Goal: Find specific page/section: Find specific page/section

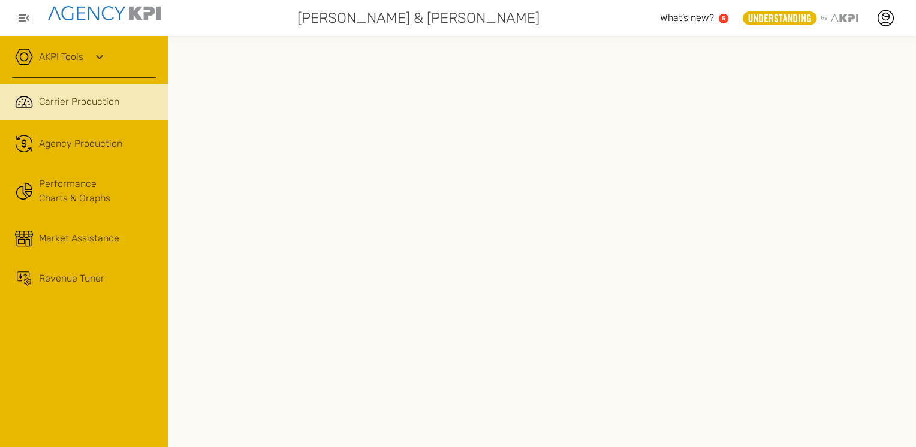
click at [70, 59] on link "AKPI Tools" at bounding box center [61, 57] width 44 height 14
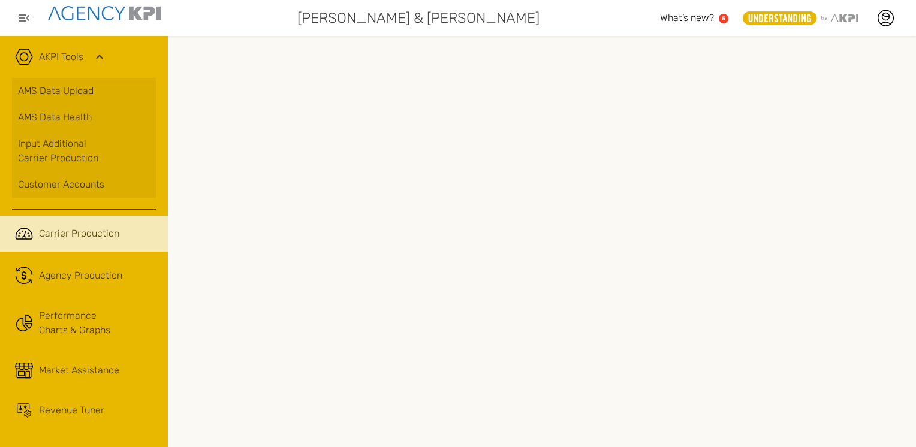
click at [724, 22] on circle at bounding box center [724, 19] width 10 height 10
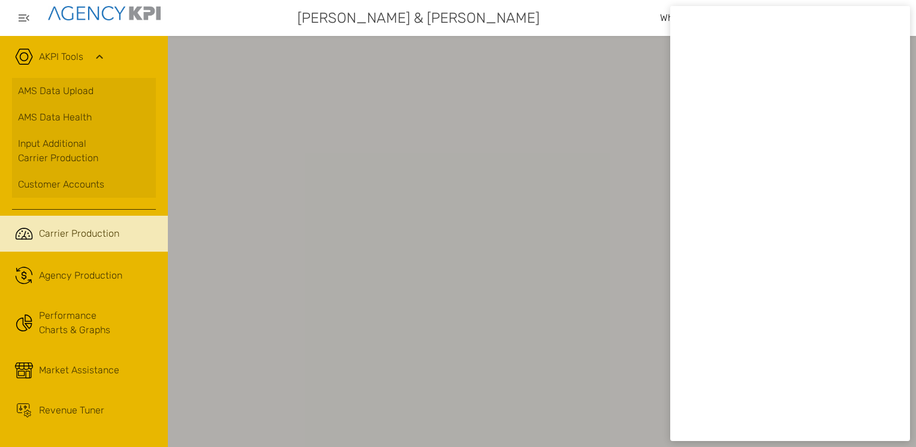
click at [634, 112] on div at bounding box center [458, 223] width 916 height 447
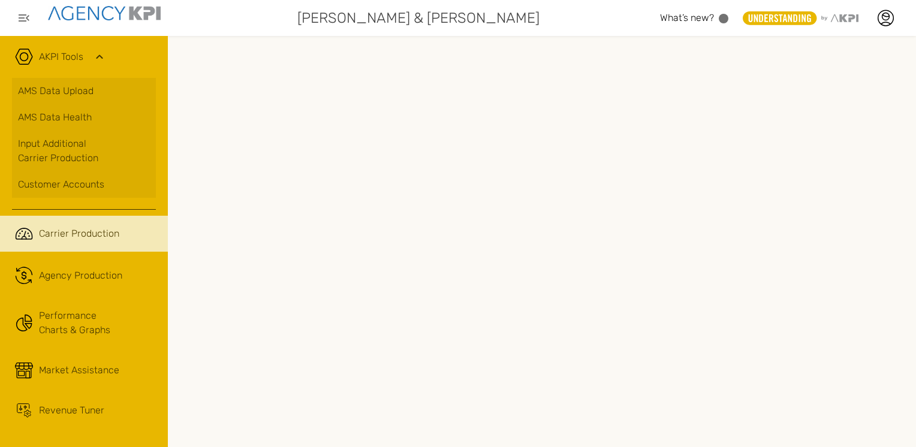
click at [100, 236] on span "Carrier Production" at bounding box center [79, 234] width 80 height 14
click at [913, 43] on div at bounding box center [542, 241] width 748 height 411
click at [84, 236] on span "Carrier Production" at bounding box center [79, 234] width 80 height 14
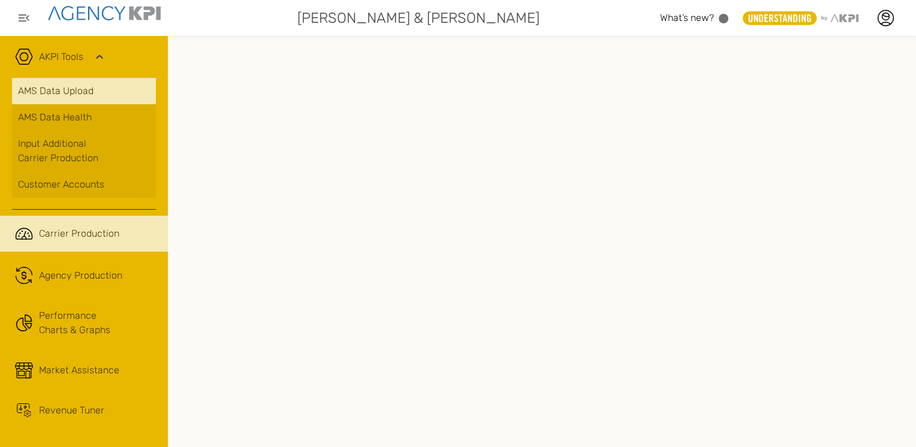
click at [50, 93] on link "AMS Data Upload" at bounding box center [84, 91] width 144 height 26
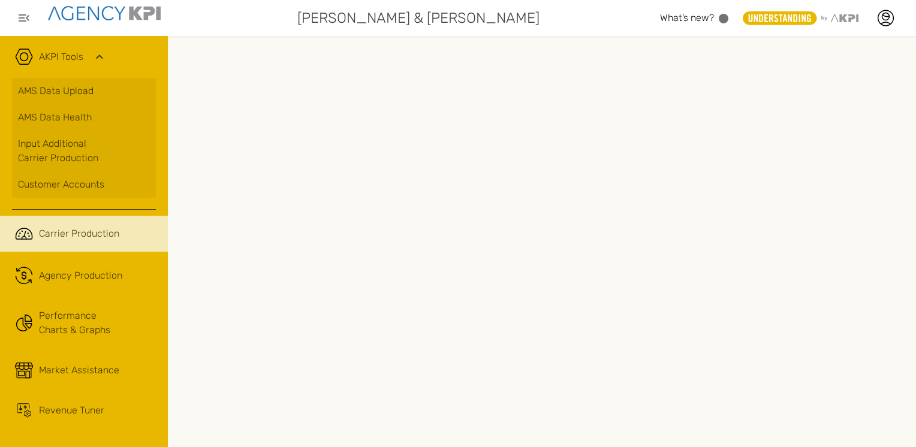
click at [35, 224] on link ".cls-1{fill:none;stroke:#221f20;stroke-linecap:round;stroke-linejoin:round;stro…" at bounding box center [84, 234] width 168 height 36
click at [19, 22] on icon "button" at bounding box center [24, 18] width 14 height 14
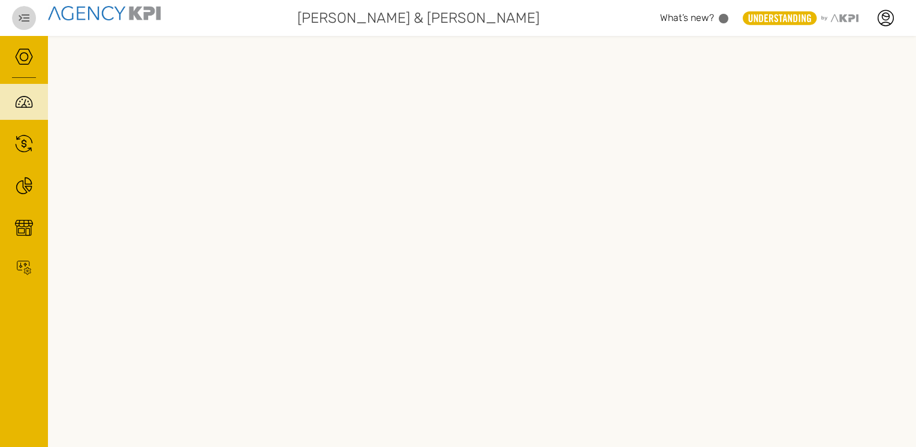
click at [19, 22] on icon "button" at bounding box center [24, 18] width 14 height 14
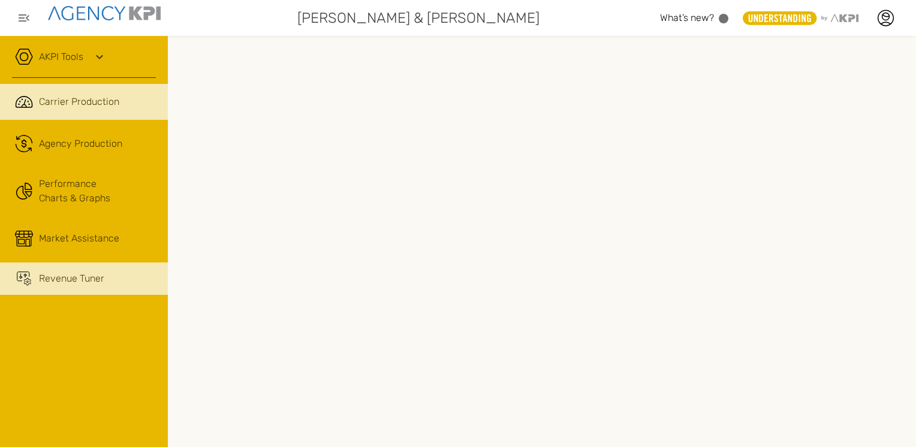
click at [55, 275] on span "Revenue Tuner" at bounding box center [71, 279] width 65 height 14
click at [89, 111] on link ".cls-1{fill:none;stroke:#221f20;stroke-linecap:round;stroke-linejoin:round;stro…" at bounding box center [84, 102] width 168 height 36
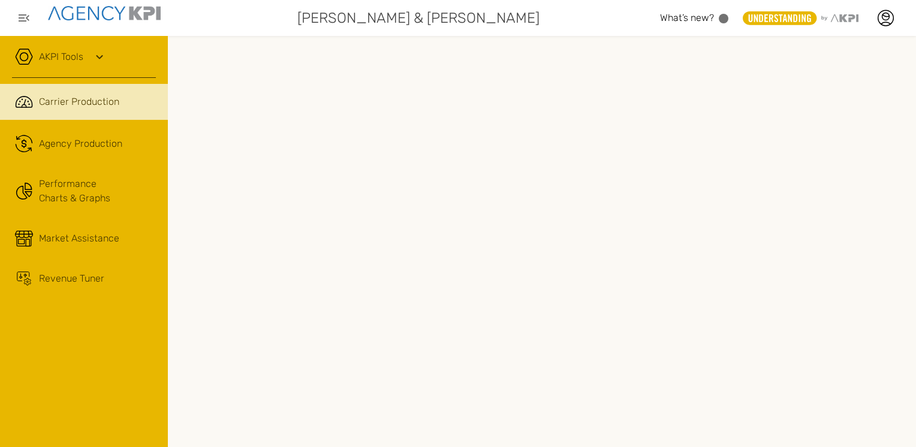
click at [143, 89] on link ".cls-1{fill:none;stroke:#221f20;stroke-linecap:round;stroke-linejoin:round;stro…" at bounding box center [84, 102] width 168 height 36
click at [97, 98] on span "Carrier Production" at bounding box center [79, 102] width 80 height 14
click at [57, 90] on link ".cls-1{fill:none;stroke:#221f20;stroke-linecap:round;stroke-linejoin:round;stro…" at bounding box center [84, 102] width 168 height 36
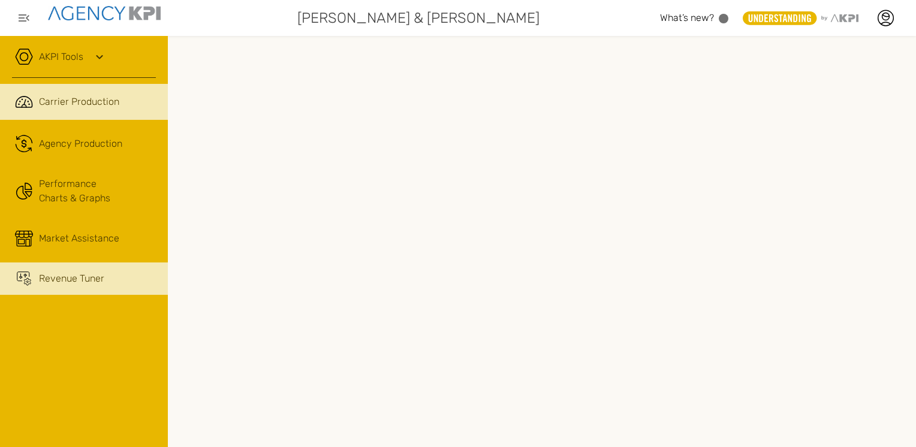
click at [108, 97] on span "Carrier Production" at bounding box center [79, 102] width 80 height 14
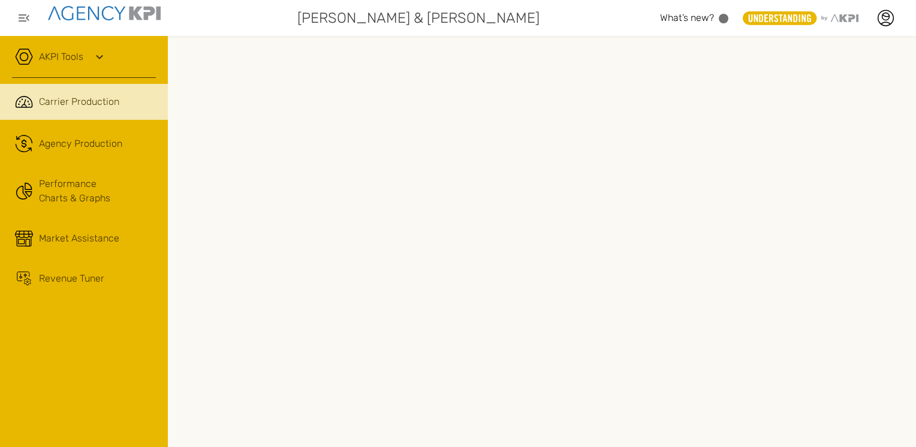
click at [69, 97] on span "Carrier Production" at bounding box center [79, 102] width 80 height 14
click at [121, 94] on link ".cls-1{fill:none;stroke:#221f20;stroke-linecap:round;stroke-linejoin:round;stro…" at bounding box center [84, 102] width 168 height 36
